Goal: Task Accomplishment & Management: Complete application form

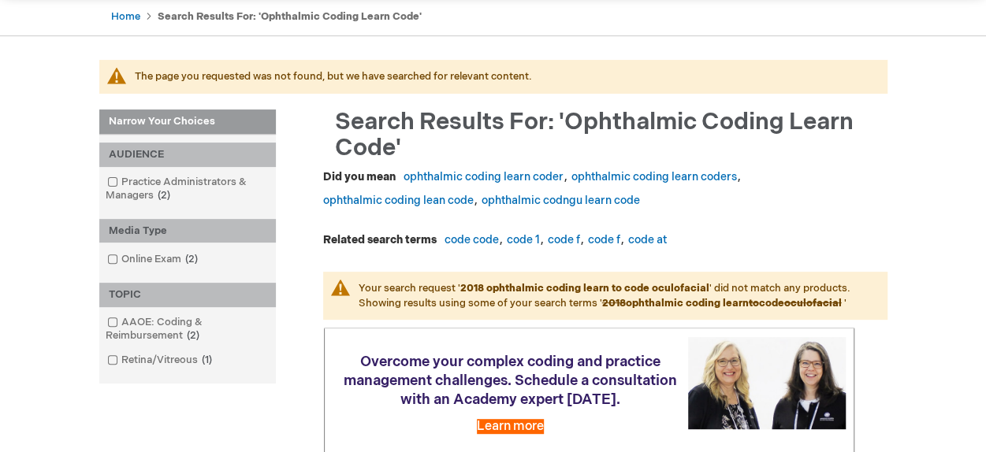
scroll to position [236, 0]
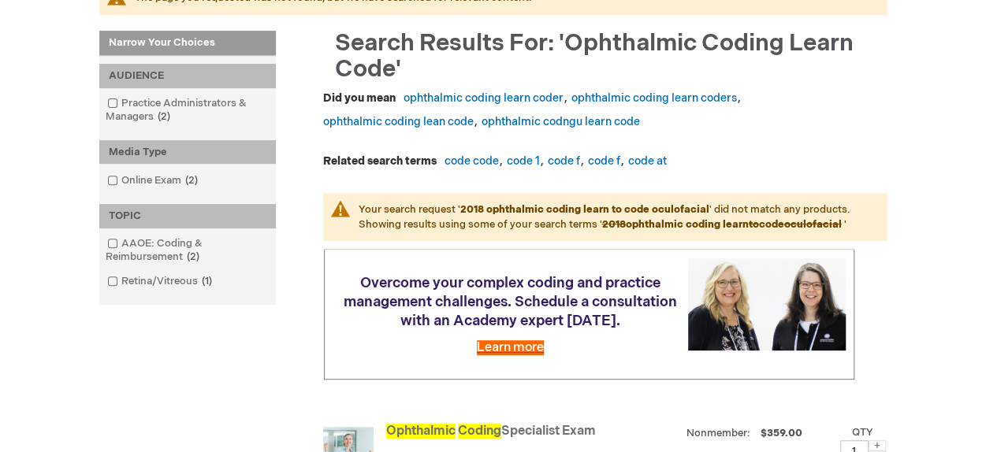
click at [528, 350] on span "Learn more" at bounding box center [510, 348] width 67 height 15
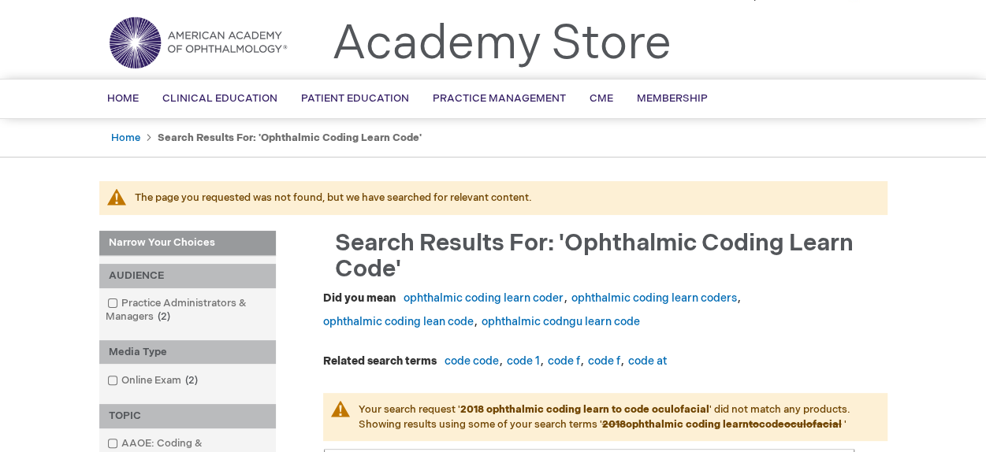
scroll to position [0, 0]
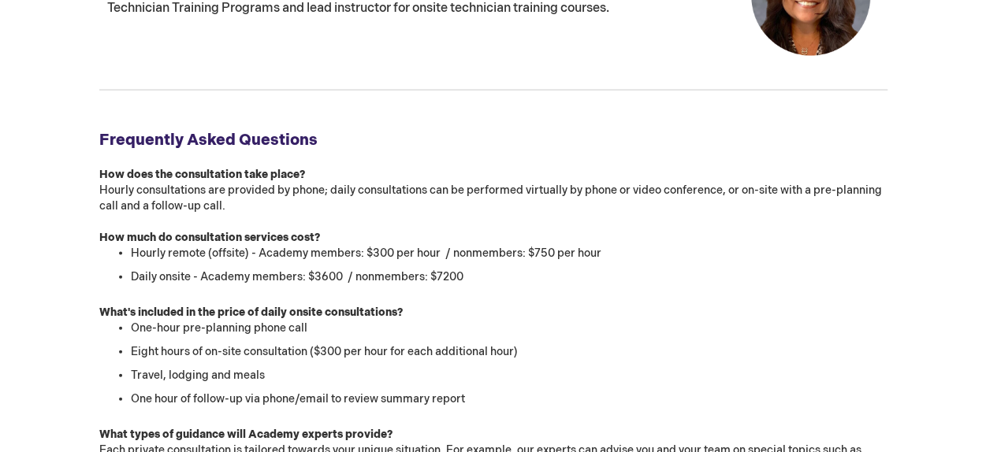
scroll to position [1734, 0]
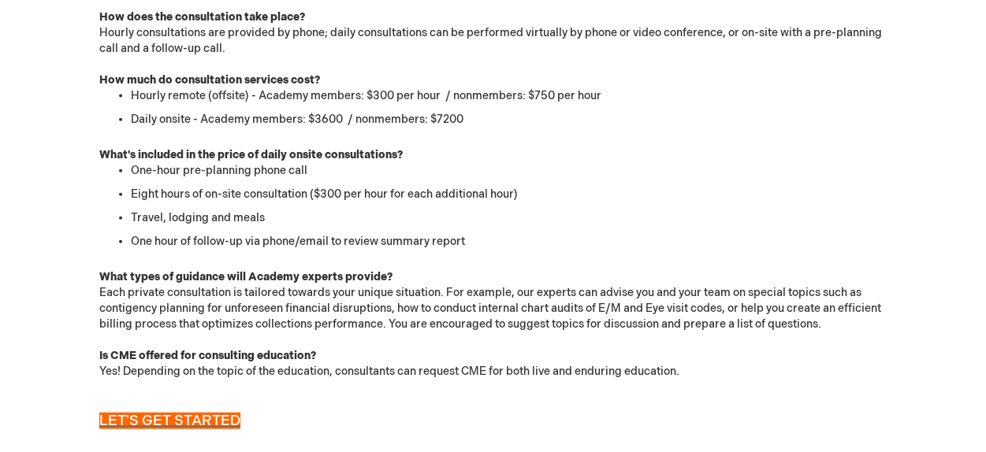
click at [225, 418] on span "LET'S GET STARTED" at bounding box center [169, 421] width 141 height 17
